Goal: Information Seeking & Learning: Learn about a topic

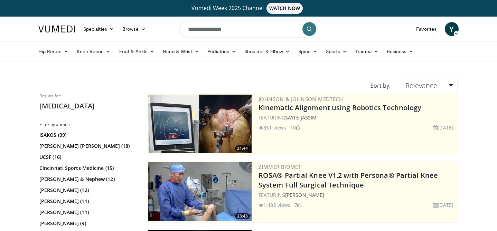
click at [240, 35] on input "**********" at bounding box center [248, 29] width 138 height 17
type input "**********"
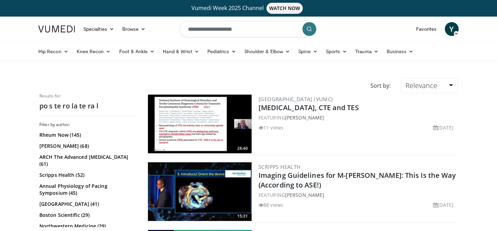
click at [248, 31] on input "**********" at bounding box center [248, 29] width 138 height 17
type input "**********"
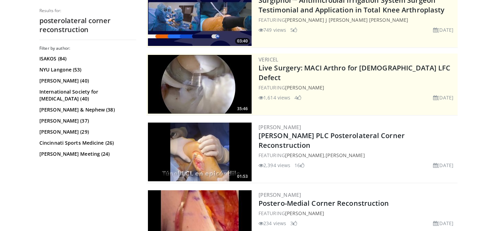
scroll to position [108, 0]
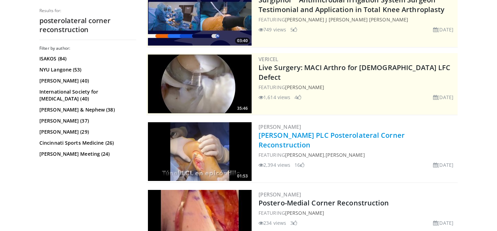
click at [303, 136] on link "[PERSON_NAME] PLC Posterolateral Corner Reconstruction" at bounding box center [331, 140] width 146 height 19
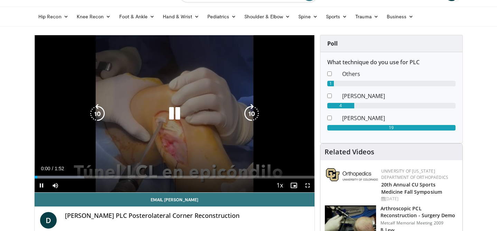
scroll to position [36, 0]
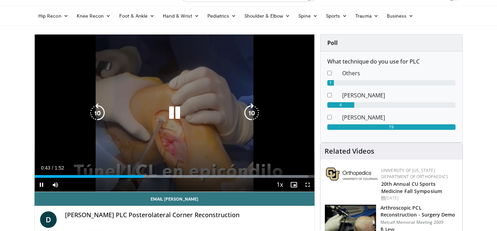
click at [175, 119] on icon "Video Player" at bounding box center [174, 112] width 19 height 19
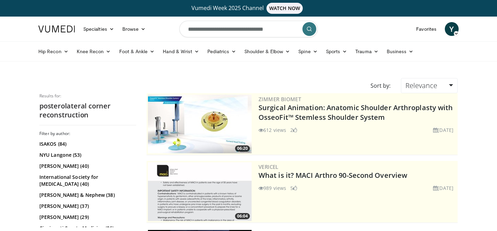
click at [291, 30] on form "**********" at bounding box center [248, 29] width 138 height 25
type input "**********"
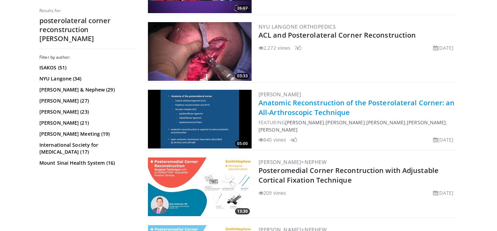
scroll to position [750, 0]
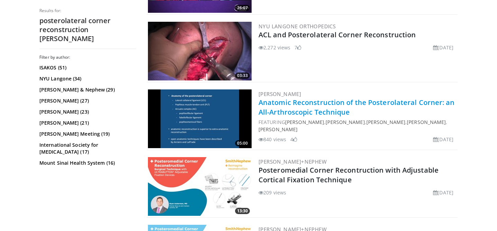
click at [294, 111] on link "Anatomic Reconstruction of the Posterolateral Corner: an All-Arthroscopic Techn…" at bounding box center [356, 107] width 196 height 19
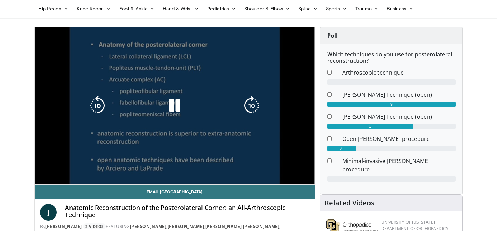
scroll to position [43, 0]
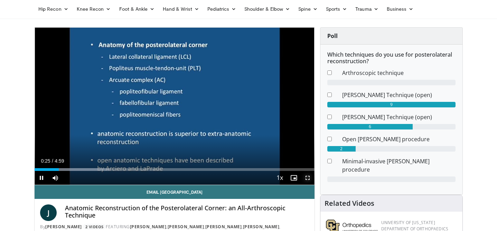
click at [311, 178] on span "Video Player" at bounding box center [308, 178] width 14 height 14
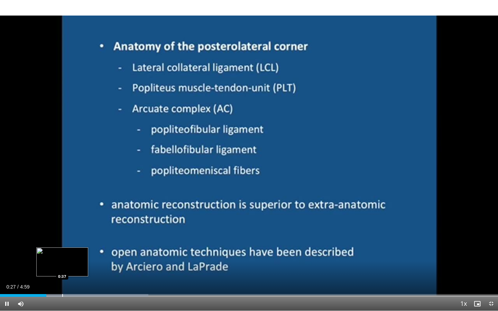
click at [62, 231] on div "Loaded : 29.79% 0:27 0:37" at bounding box center [249, 293] width 498 height 7
click at [85, 231] on div "Progress Bar" at bounding box center [85, 295] width 1 height 3
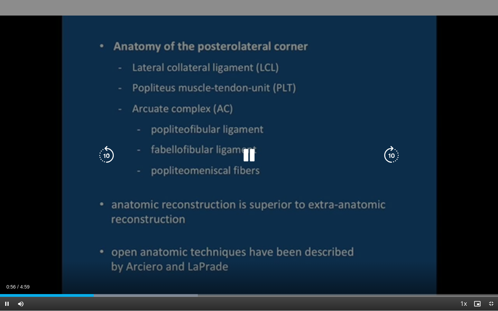
click at [246, 158] on icon "Video Player" at bounding box center [248, 155] width 19 height 19
click at [253, 151] on icon "Video Player" at bounding box center [248, 155] width 19 height 19
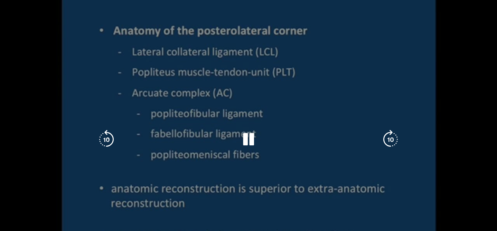
scroll to position [0, 0]
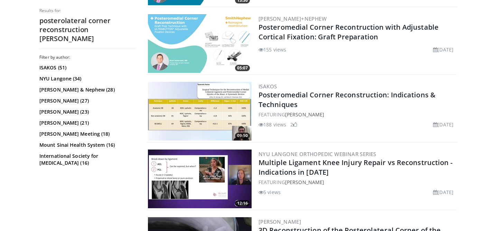
scroll to position [963, 0]
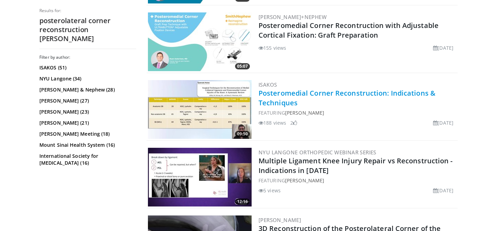
click at [311, 92] on link "Posteromedial Corner Reconstruction: Indications & Techniques" at bounding box center [346, 97] width 177 height 19
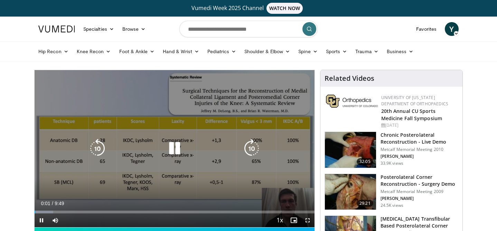
scroll to position [38, 0]
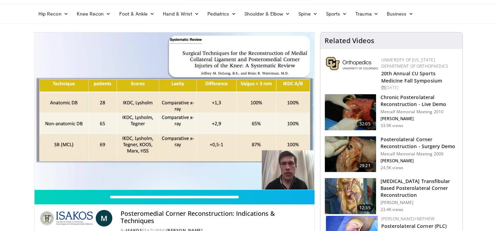
click at [307, 184] on div "10 seconds Tap to unmute" at bounding box center [175, 110] width 280 height 157
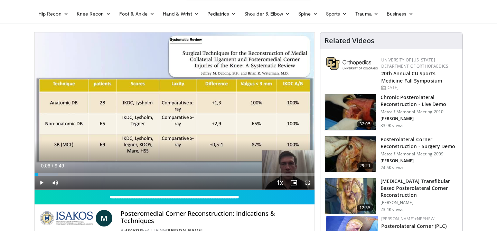
click at [307, 184] on span "Video Player" at bounding box center [308, 183] width 14 height 14
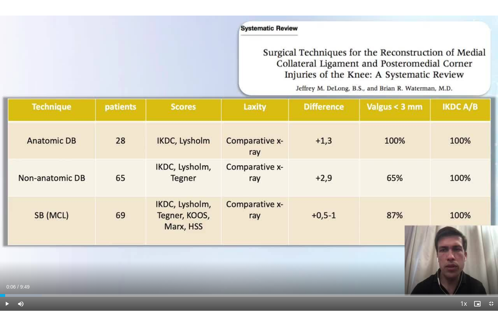
click at [238, 207] on div "10 seconds Tap to unmute" at bounding box center [249, 155] width 498 height 311
click at [20, 231] on div "Loaded : 8.41% 0:09 0:23" at bounding box center [249, 293] width 498 height 7
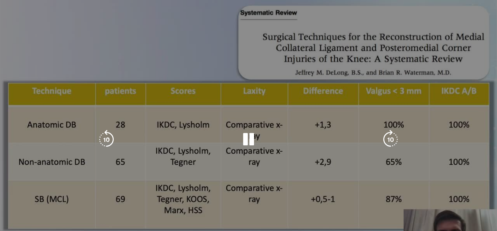
scroll to position [73, 0]
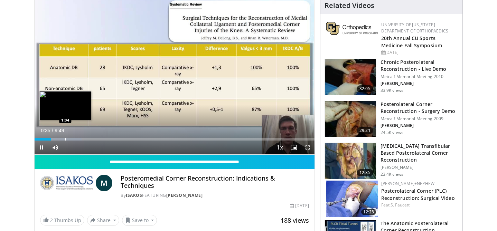
click at [65, 140] on div "Progress Bar" at bounding box center [65, 139] width 1 height 3
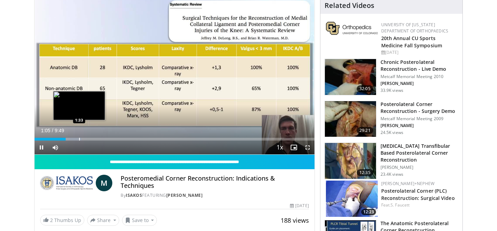
click at [79, 139] on div "Progress Bar" at bounding box center [79, 139] width 1 height 3
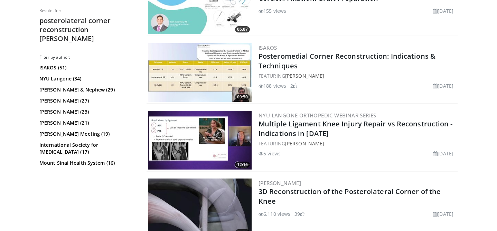
scroll to position [1002, 0]
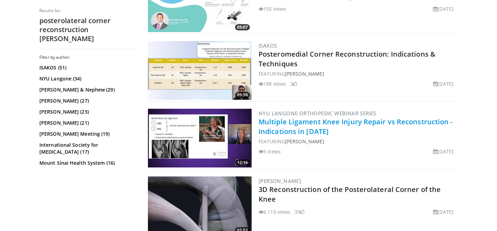
click at [309, 122] on link "Multiple Ligament Knee Injury Repair vs Reconstruction - Indications in [DATE]" at bounding box center [355, 126] width 194 height 19
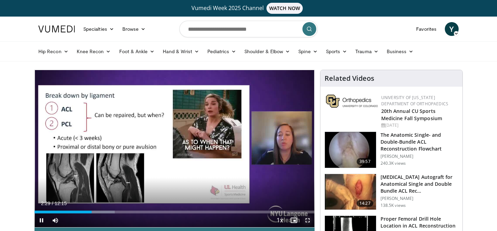
click at [310, 219] on span "Video Player" at bounding box center [308, 221] width 14 height 14
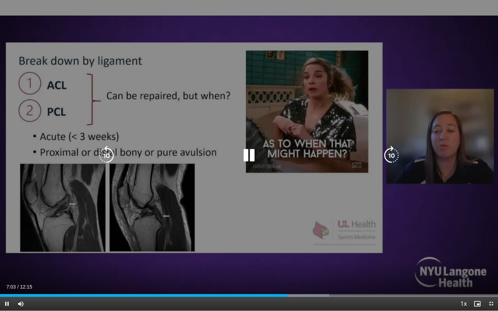
click at [246, 155] on icon "Video Player" at bounding box center [248, 155] width 19 height 19
click at [246, 150] on icon "Video Player" at bounding box center [248, 155] width 19 height 19
click at [246, 153] on icon "Video Player" at bounding box center [248, 155] width 19 height 19
click at [252, 157] on icon "Video Player" at bounding box center [248, 155] width 19 height 19
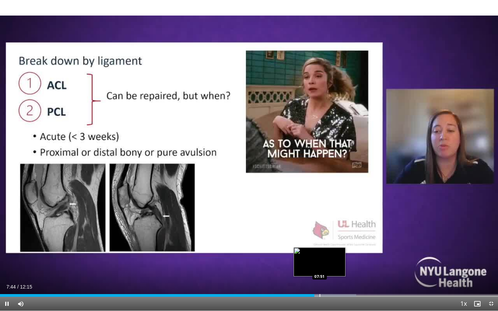
click at [319, 231] on div "Progress Bar" at bounding box center [319, 295] width 1 height 3
click at [327, 231] on div "Progress Bar" at bounding box center [327, 295] width 1 height 3
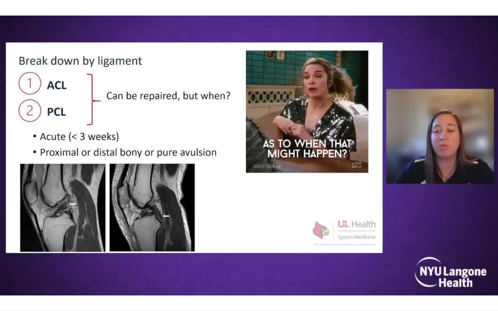
click at [334, 231] on div "10 seconds Tap to unmute" at bounding box center [249, 155] width 498 height 311
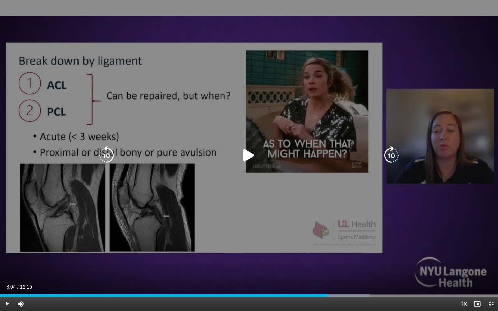
click at [248, 150] on icon "Video Player" at bounding box center [248, 155] width 19 height 19
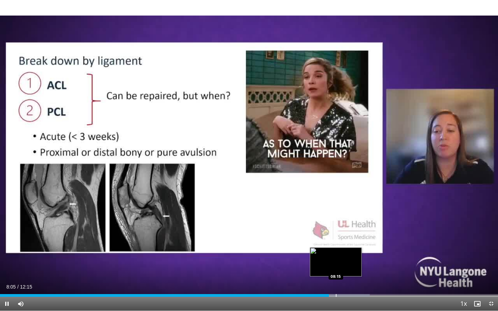
click at [336, 231] on div "Progress Bar" at bounding box center [336, 295] width 1 height 3
click at [332, 231] on div "Progress Bar" at bounding box center [332, 295] width 1 height 3
click at [338, 231] on div "Progress Bar" at bounding box center [338, 295] width 1 height 3
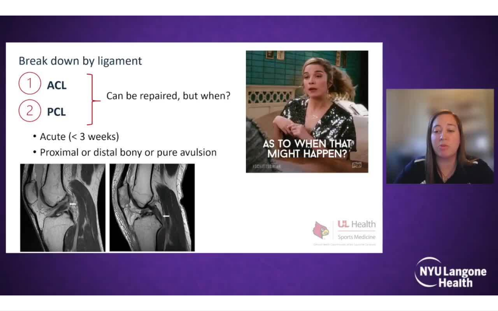
click at [341, 231] on div "10 seconds Tap to unmute" at bounding box center [249, 155] width 498 height 311
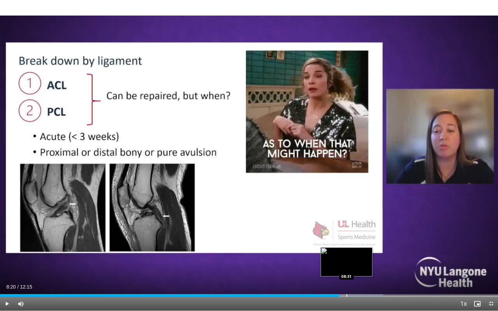
click at [346, 231] on div "Progress Bar" at bounding box center [346, 295] width 1 height 3
click at [351, 231] on div "Loaded : 76.92% 08:31 08:38" at bounding box center [249, 293] width 498 height 7
